Goal: Use online tool/utility: Utilize a website feature to perform a specific function

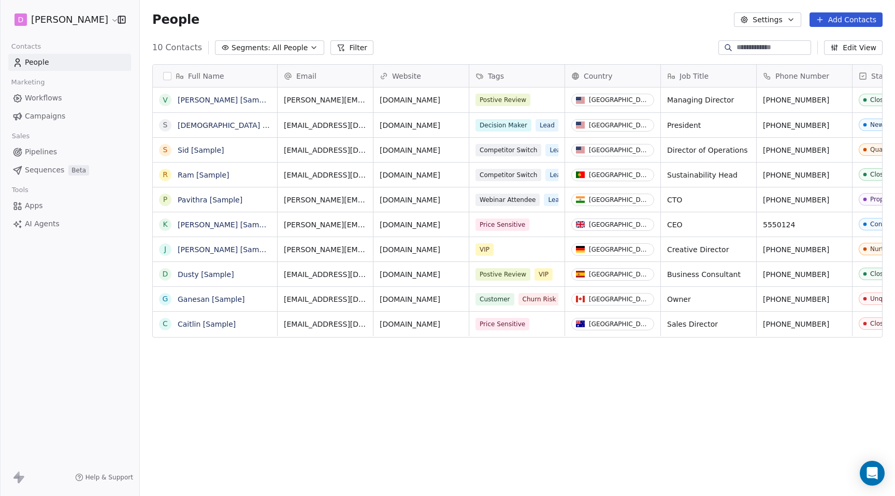
scroll to position [436, 755]
click at [80, 20] on html "D [PERSON_NAME] Contacts People Marketing Workflows Campaigns Sales Pipelines S…" at bounding box center [447, 248] width 895 height 496
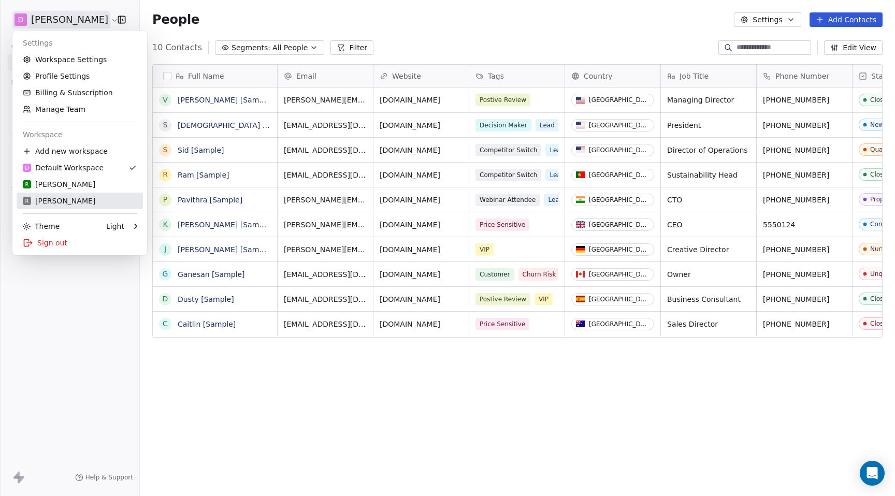
click at [46, 195] on link "R [PERSON_NAME]" at bounding box center [80, 201] width 126 height 17
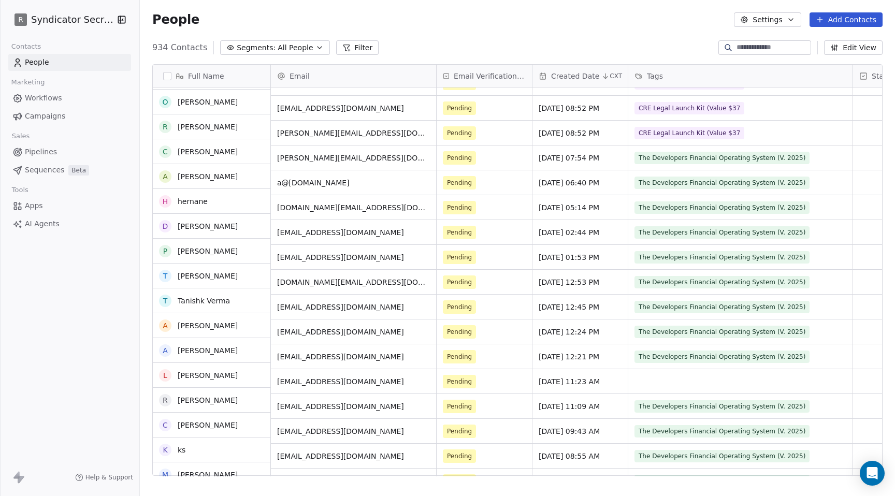
scroll to position [397, 0]
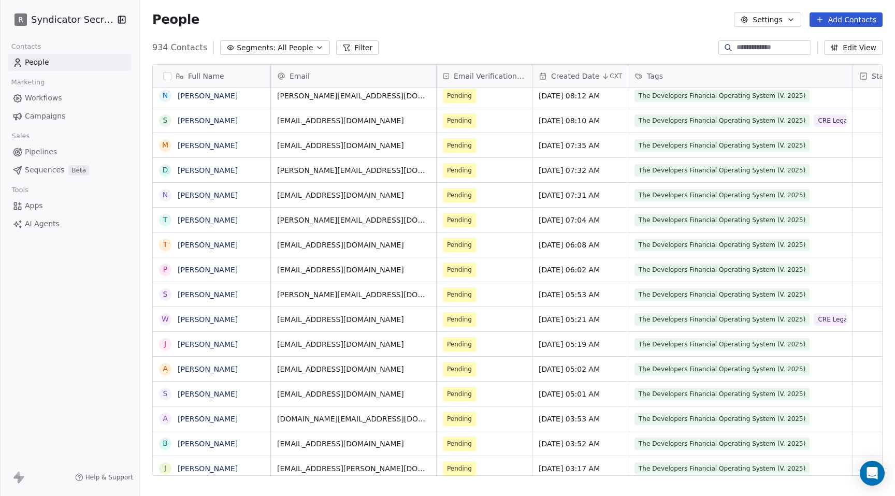
click at [34, 225] on span "AI Agents" at bounding box center [42, 224] width 35 height 11
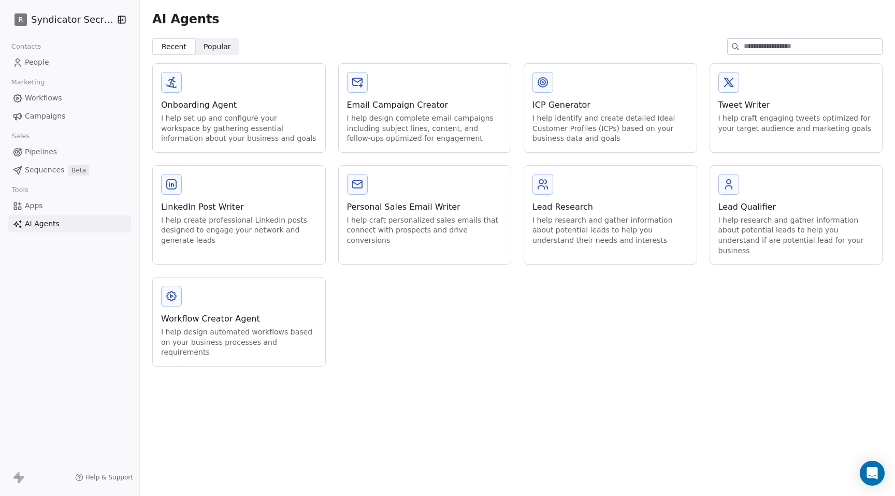
click at [211, 313] on div "Workflow Creator Agent" at bounding box center [239, 319] width 156 height 12
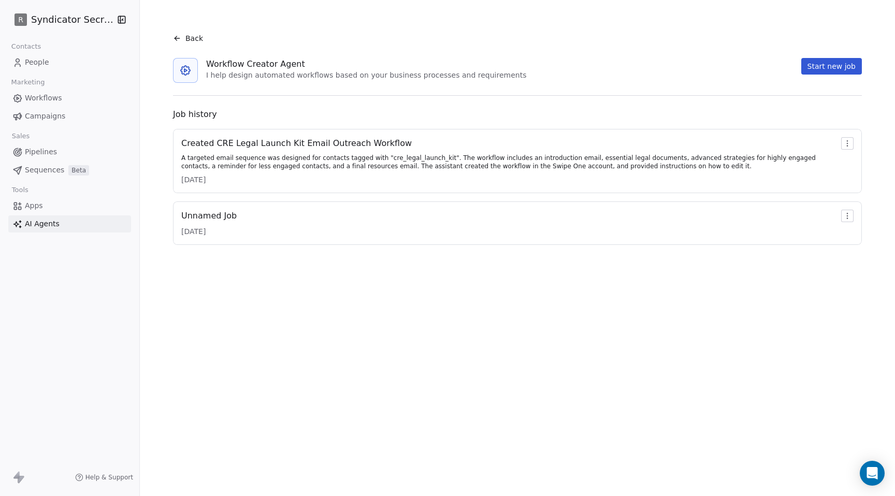
click at [254, 147] on div "Created CRE Legal Launch Kit Email Outreach Workflow" at bounding box center [509, 143] width 656 height 12
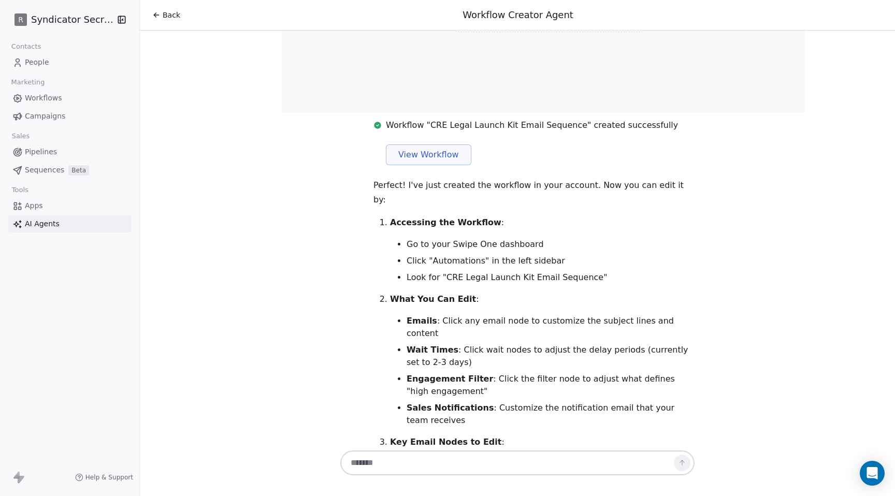
click at [441, 149] on span "View Workflow" at bounding box center [428, 155] width 61 height 12
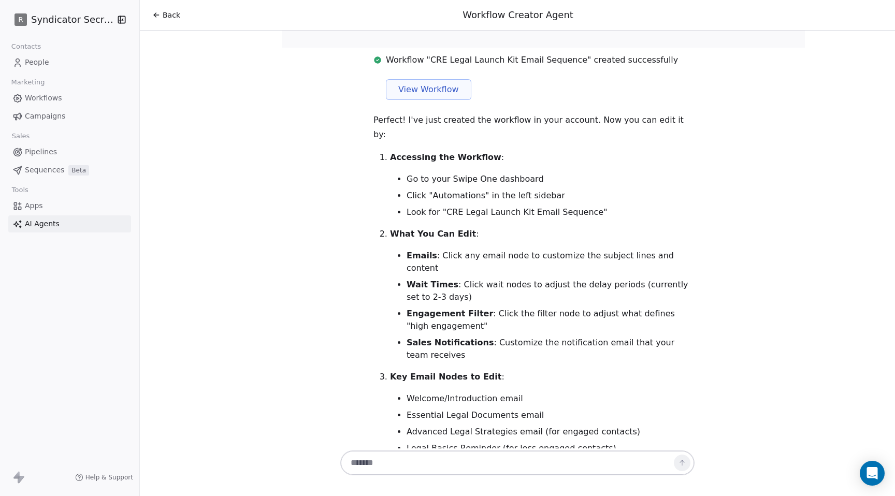
click at [443, 464] on textarea at bounding box center [507, 463] width 324 height 20
type textarea "*"
type textarea "**********"
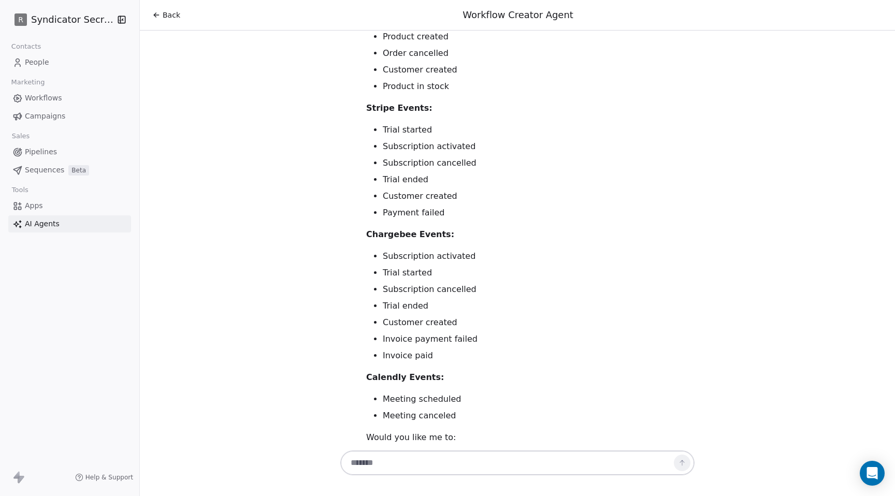
scroll to position [5899, 0]
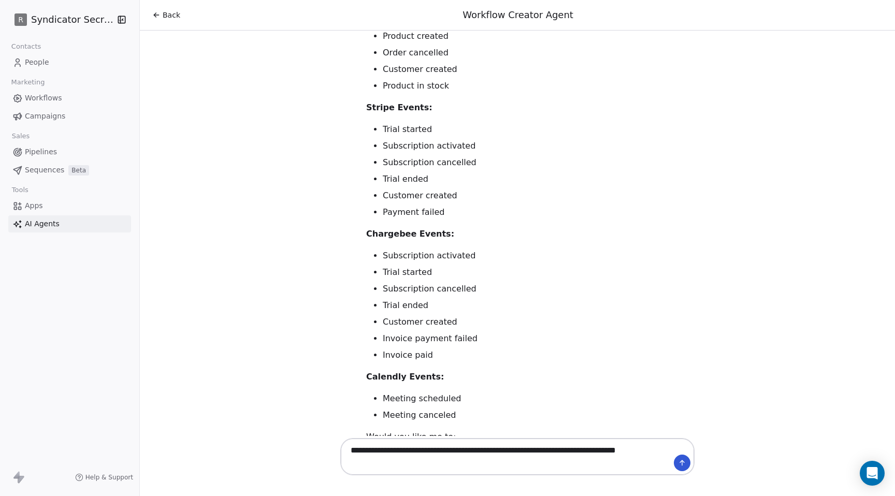
type textarea "**********"
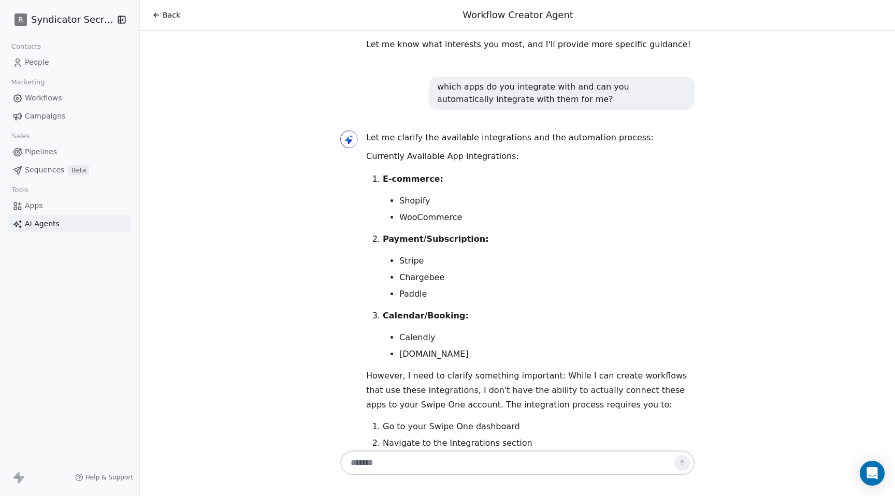
scroll to position [6369, 0]
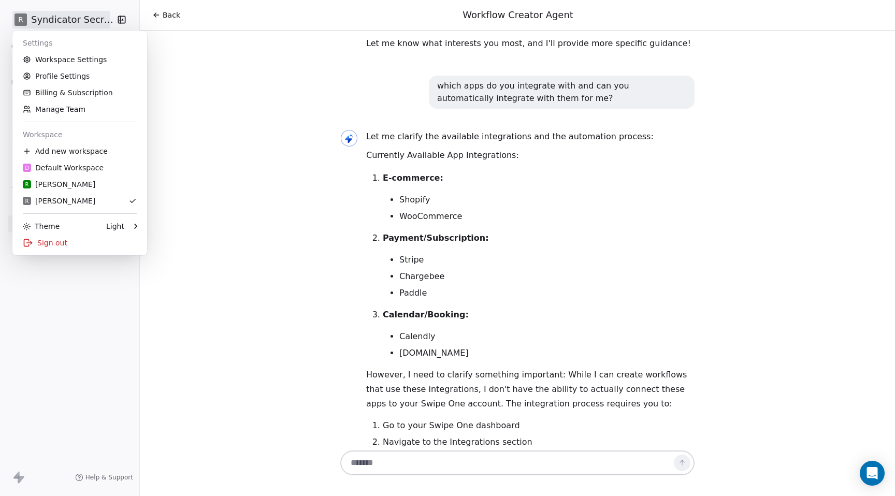
click at [49, 22] on html "R Syndicator Secrets Contacts People Marketing Workflows Campaigns Sales Pipeli…" at bounding box center [447, 248] width 895 height 496
click at [275, 328] on html "R Syndicator Secrets Contacts People Marketing Workflows Campaigns Sales Pipeli…" at bounding box center [447, 248] width 895 height 496
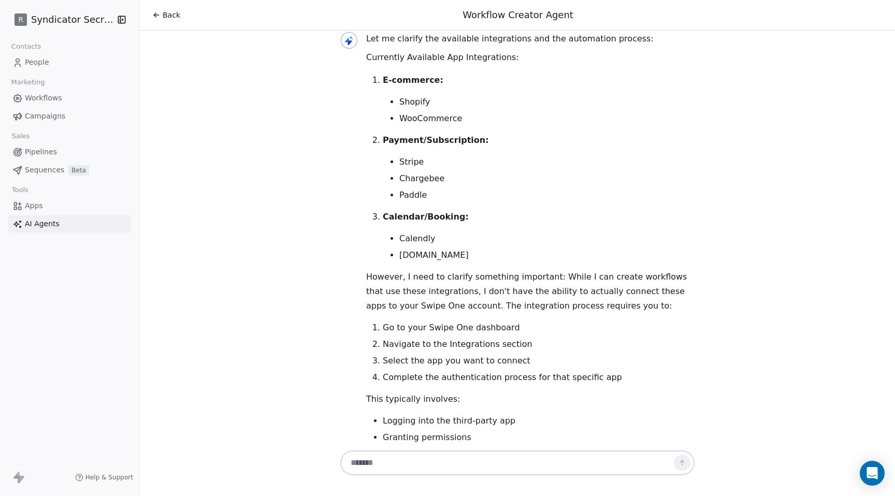
scroll to position [6518, 0]
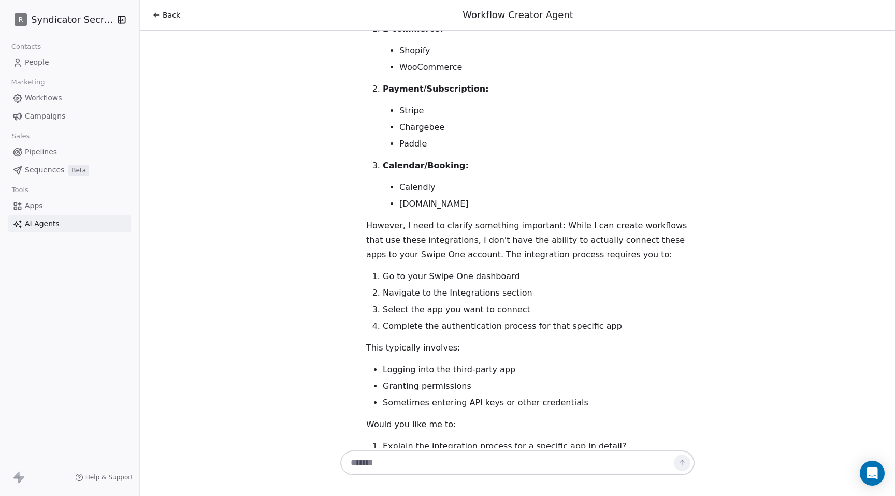
click at [400, 461] on textarea at bounding box center [507, 463] width 324 height 20
type textarea "**********"
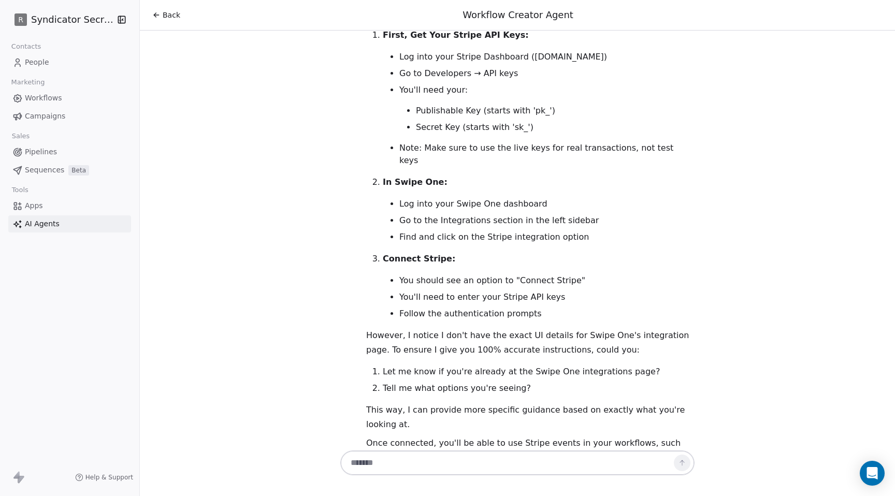
scroll to position [7142, 0]
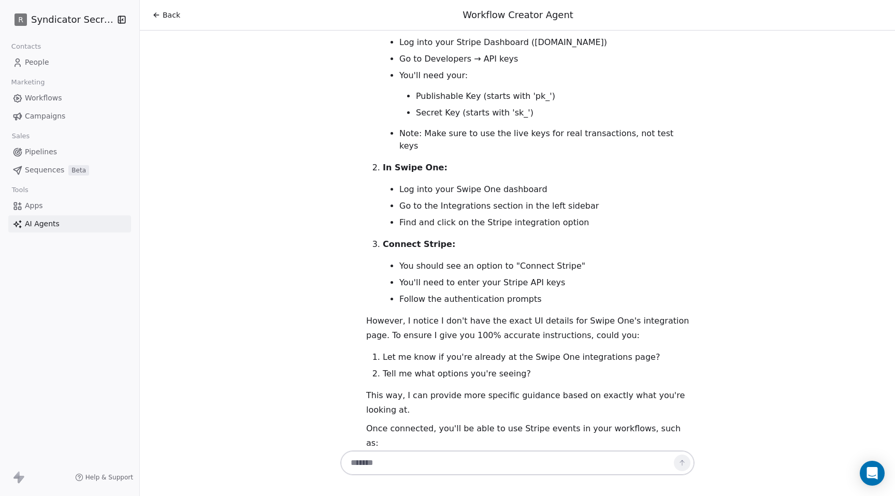
click at [42, 202] on link "Apps" at bounding box center [69, 205] width 123 height 17
